Goal: Information Seeking & Learning: Learn about a topic

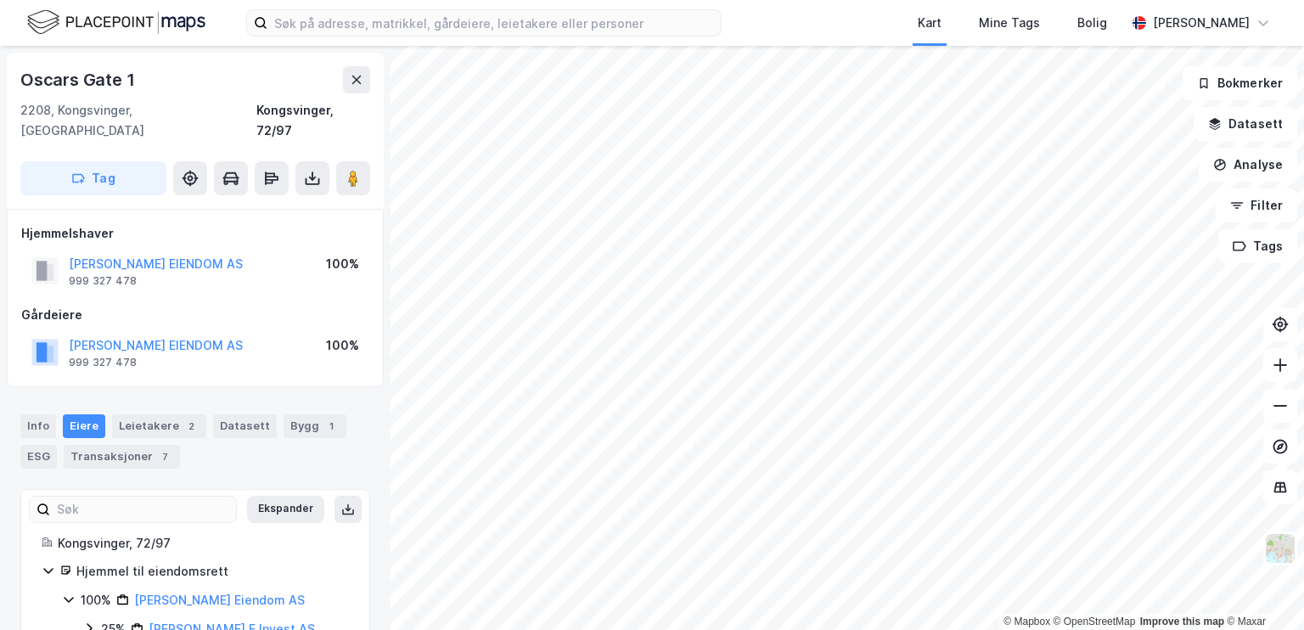
click at [0, 448] on div "Info [PERSON_NAME] 2 Datasett Bygg 1 ESG Transaksjoner 7" at bounding box center [195, 434] width 390 height 81
click at [0, 514] on div "[GEOGRAPHIC_DATA] 1 2208, [GEOGRAPHIC_DATA], Innlandet [GEOGRAPHIC_DATA], 72/97…" at bounding box center [195, 338] width 390 height 584
